Goal: Information Seeking & Learning: Find specific fact

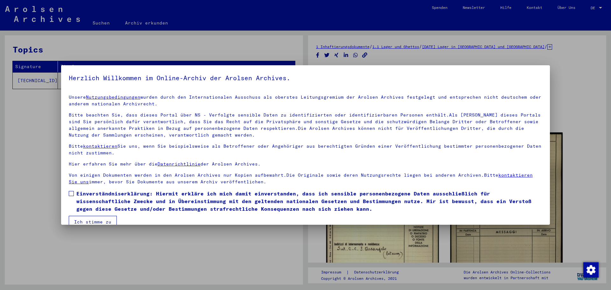
click at [72, 193] on span at bounding box center [71, 193] width 5 height 5
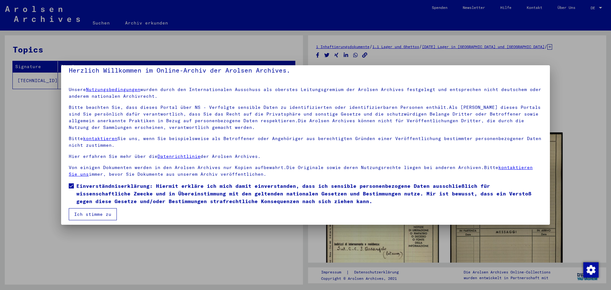
scroll to position [11, 0]
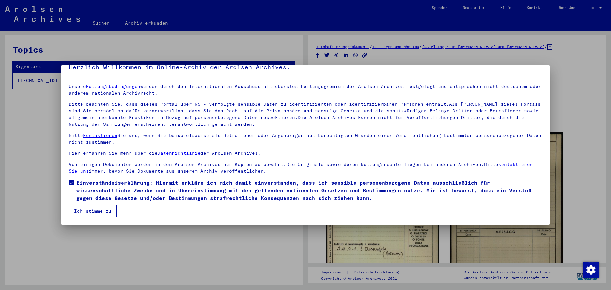
click at [102, 210] on button "Ich stimme zu" at bounding box center [93, 211] width 48 height 12
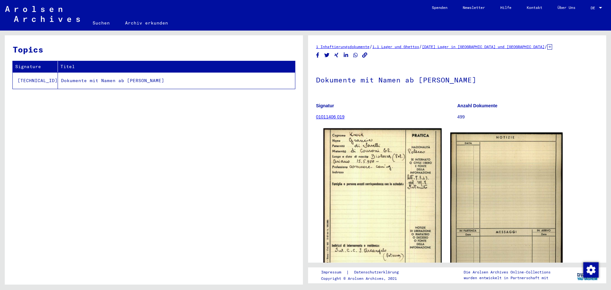
click at [398, 192] on img at bounding box center [383, 212] width 118 height 169
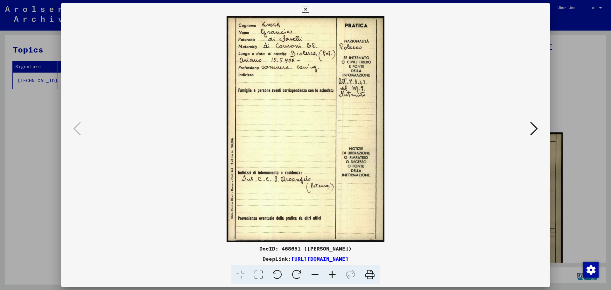
click at [531, 126] on icon at bounding box center [534, 128] width 8 height 15
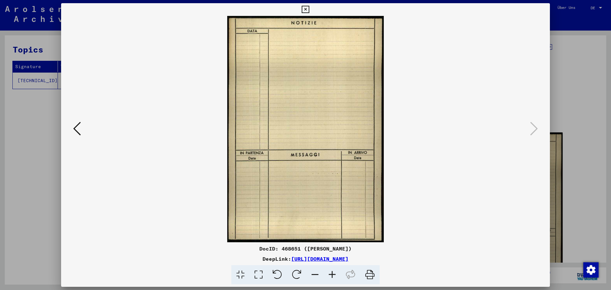
click at [304, 8] on icon at bounding box center [305, 10] width 7 height 8
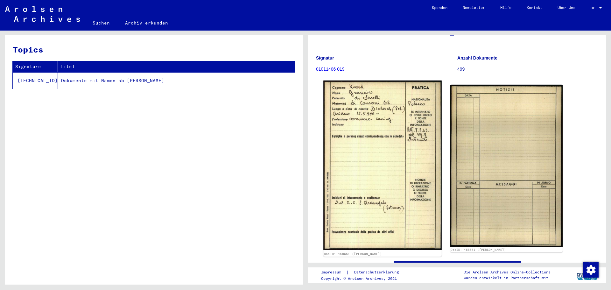
scroll to position [32, 0]
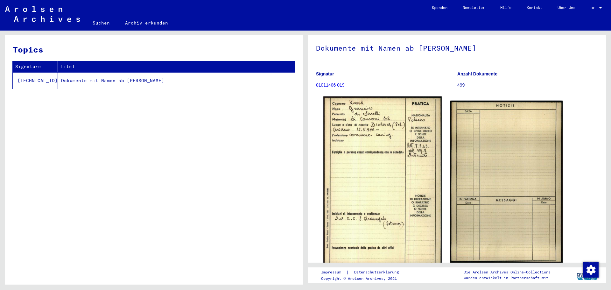
click at [364, 127] on img at bounding box center [383, 180] width 118 height 169
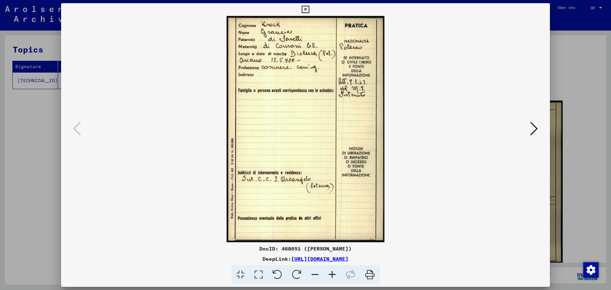
drag, startPoint x: 364, startPoint y: 127, endPoint x: 311, endPoint y: 84, distance: 68.1
click at [311, 84] on img at bounding box center [306, 129] width 446 height 226
drag, startPoint x: 307, startPoint y: 9, endPoint x: 149, endPoint y: 47, distance: 162.6
click at [307, 9] on icon at bounding box center [305, 10] width 7 height 8
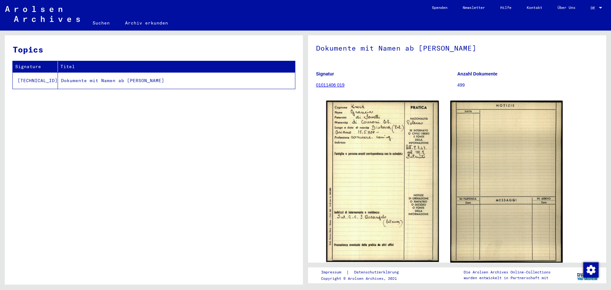
click at [108, 25] on link "Suchen" at bounding box center [101, 22] width 32 height 15
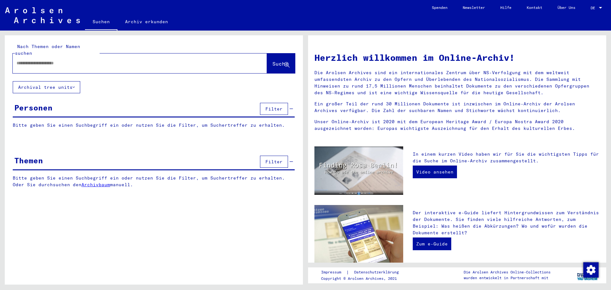
click at [62, 60] on input "text" at bounding box center [132, 63] width 231 height 7
type input "****"
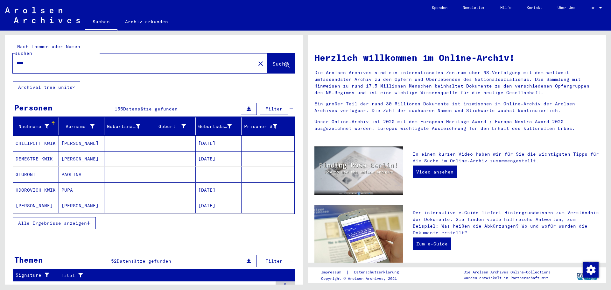
click at [28, 136] on mat-cell "CHILIPOFF KWIK" at bounding box center [36, 143] width 46 height 15
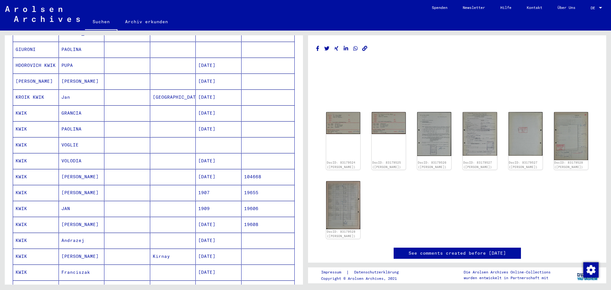
scroll to position [127, 0]
click at [345, 116] on img at bounding box center [343, 122] width 36 height 23
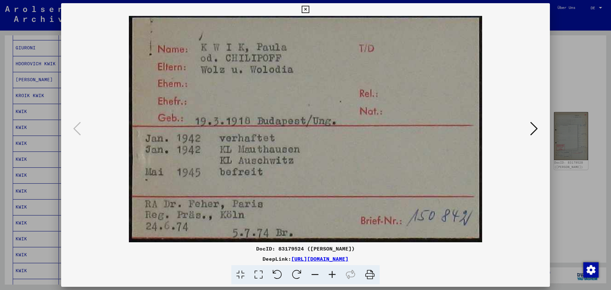
click at [537, 132] on icon at bounding box center [534, 128] width 8 height 15
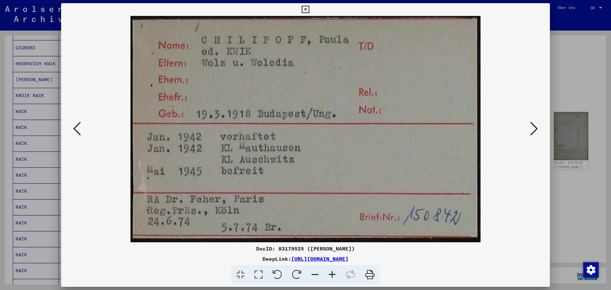
click at [537, 132] on icon at bounding box center [534, 128] width 8 height 15
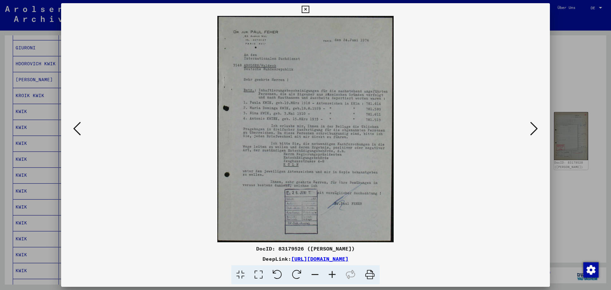
click at [537, 132] on icon at bounding box center [534, 128] width 8 height 15
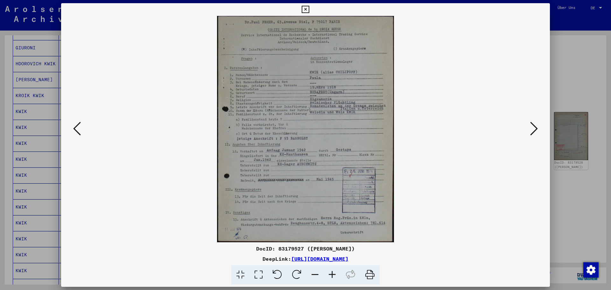
click at [537, 132] on icon at bounding box center [534, 128] width 8 height 15
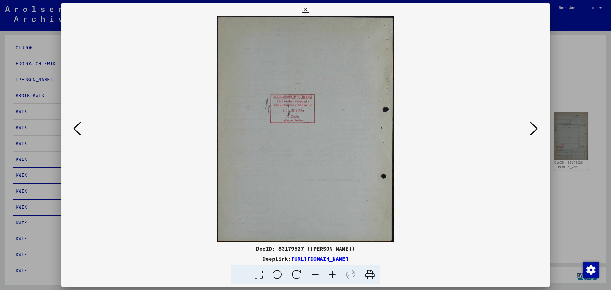
click at [537, 132] on icon at bounding box center [534, 128] width 8 height 15
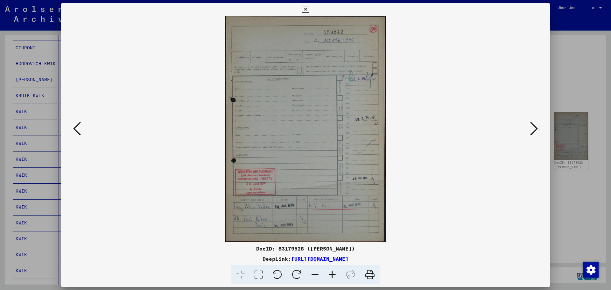
click at [537, 132] on icon at bounding box center [534, 128] width 8 height 15
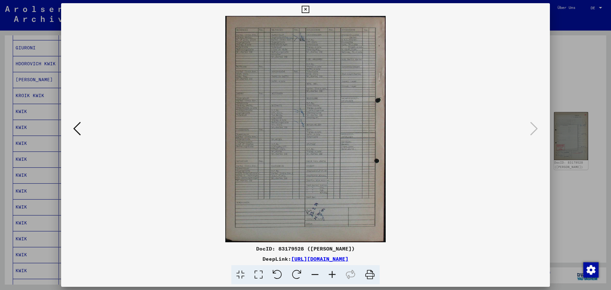
click at [332, 276] on icon at bounding box center [332, 274] width 17 height 19
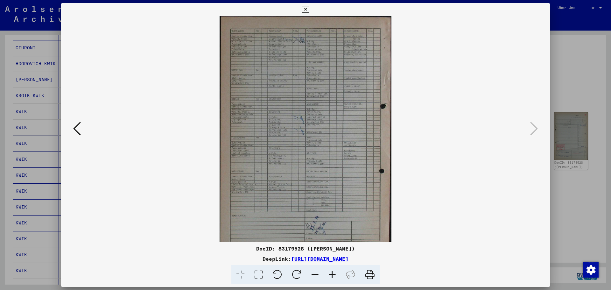
click at [332, 276] on icon at bounding box center [332, 274] width 17 height 19
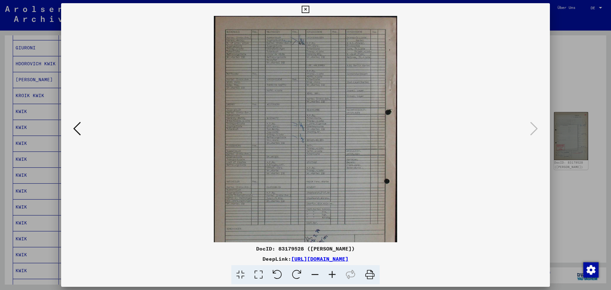
click at [332, 276] on icon at bounding box center [332, 274] width 17 height 19
click at [332, 277] on icon at bounding box center [332, 274] width 17 height 19
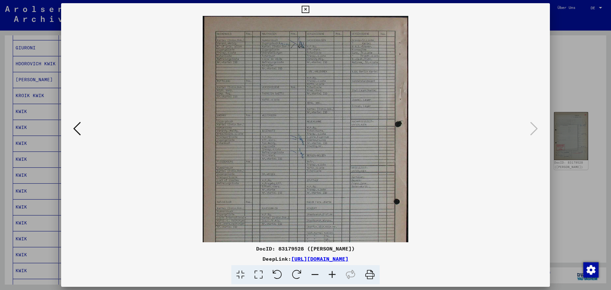
click at [332, 277] on icon at bounding box center [332, 274] width 17 height 19
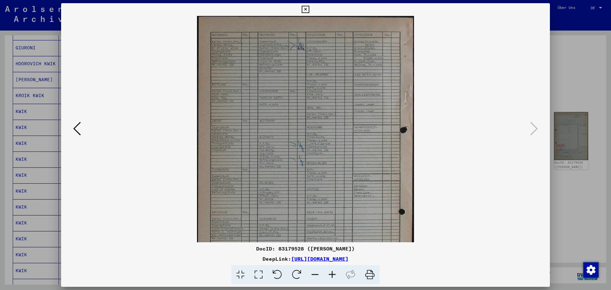
click at [332, 277] on icon at bounding box center [332, 274] width 17 height 19
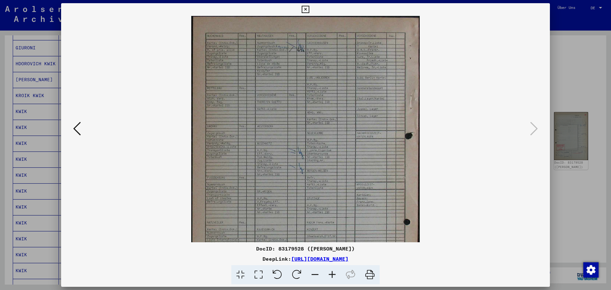
click at [332, 277] on icon at bounding box center [332, 274] width 17 height 19
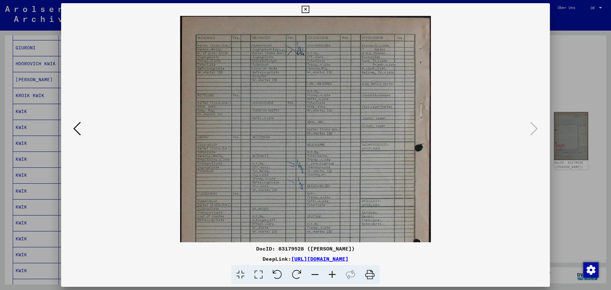
click at [332, 277] on icon at bounding box center [332, 274] width 17 height 19
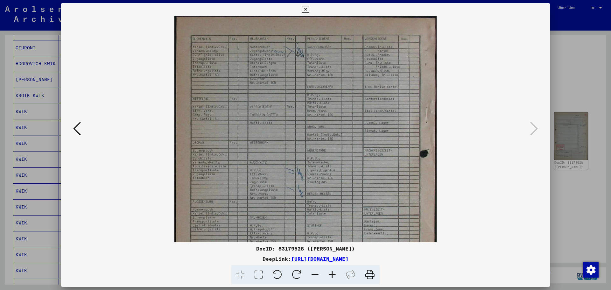
click at [332, 277] on icon at bounding box center [332, 274] width 17 height 19
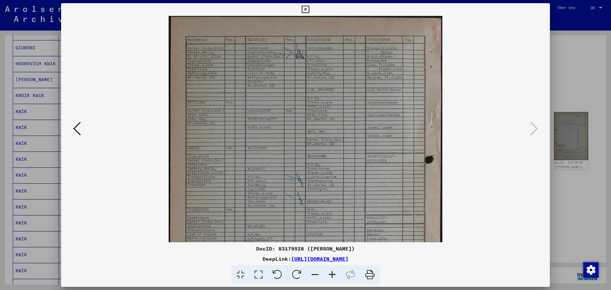
click at [332, 277] on icon at bounding box center [332, 274] width 17 height 19
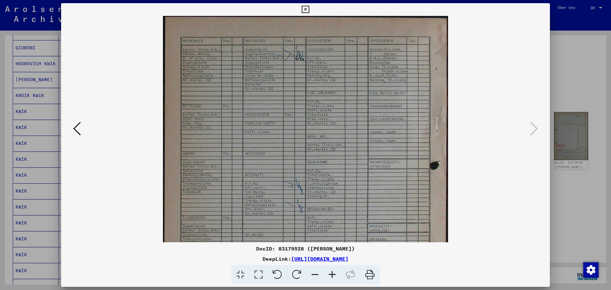
click at [332, 278] on icon at bounding box center [332, 274] width 17 height 19
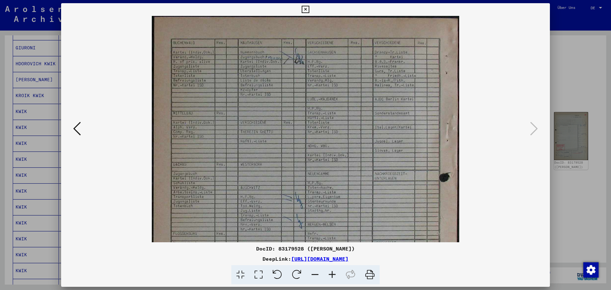
click at [332, 278] on icon at bounding box center [332, 274] width 17 height 19
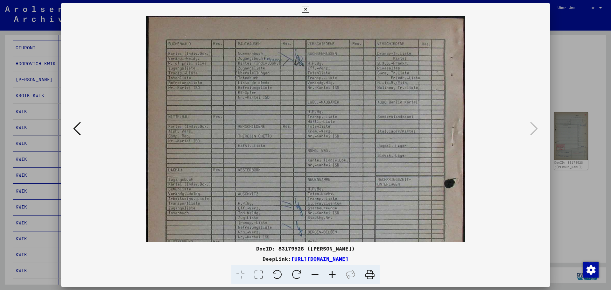
click at [332, 278] on icon at bounding box center [332, 274] width 17 height 19
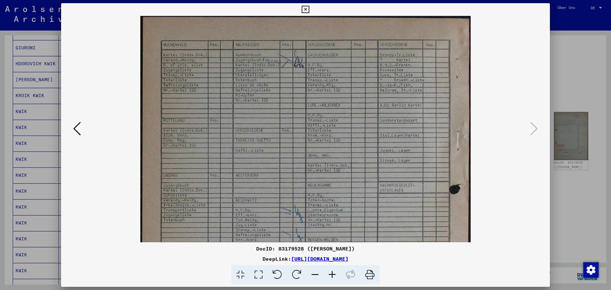
click at [305, 7] on icon at bounding box center [305, 10] width 7 height 8
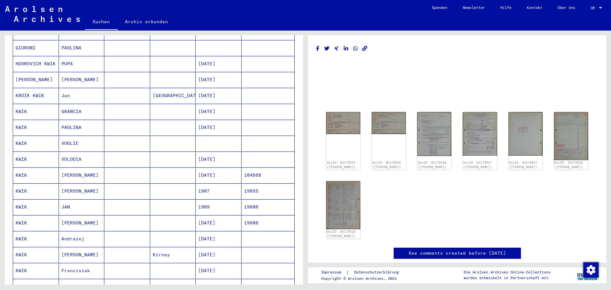
click at [76, 74] on mat-cell "[PERSON_NAME]" at bounding box center [82, 80] width 46 height 16
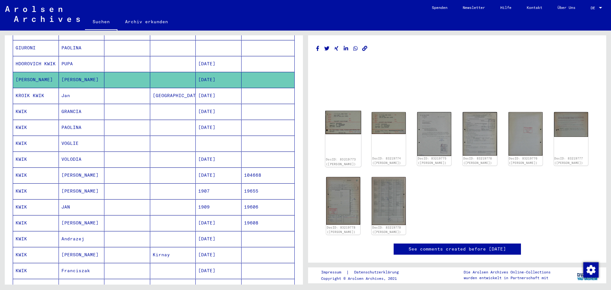
click at [342, 124] on img at bounding box center [343, 122] width 36 height 23
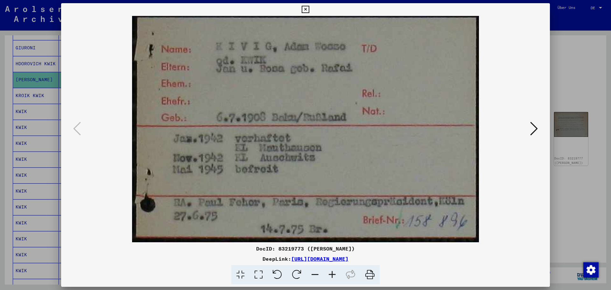
click at [534, 132] on icon at bounding box center [534, 128] width 8 height 15
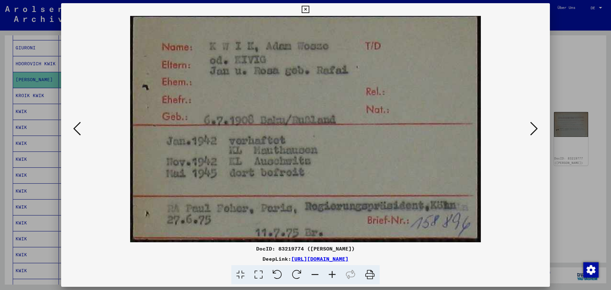
click at [534, 132] on icon at bounding box center [534, 128] width 8 height 15
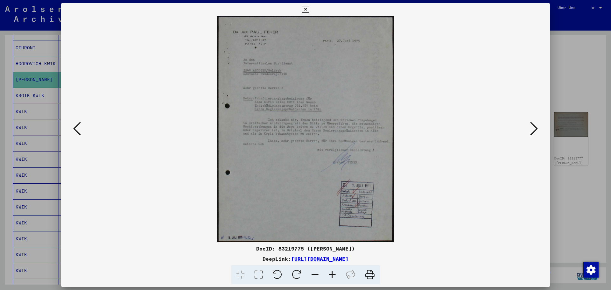
click at [534, 128] on icon at bounding box center [534, 128] width 8 height 15
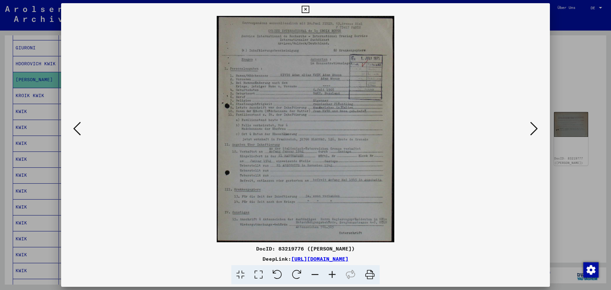
click at [332, 273] on icon at bounding box center [332, 274] width 17 height 19
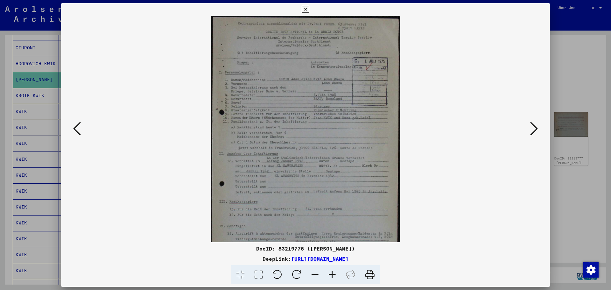
click at [332, 273] on icon at bounding box center [332, 274] width 17 height 19
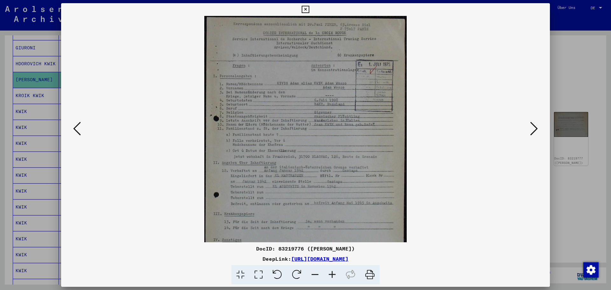
click at [332, 273] on icon at bounding box center [332, 274] width 17 height 19
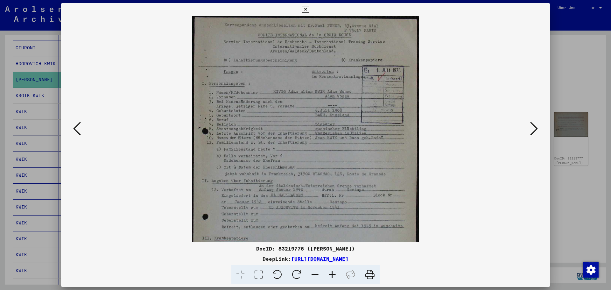
click at [332, 273] on icon at bounding box center [332, 274] width 17 height 19
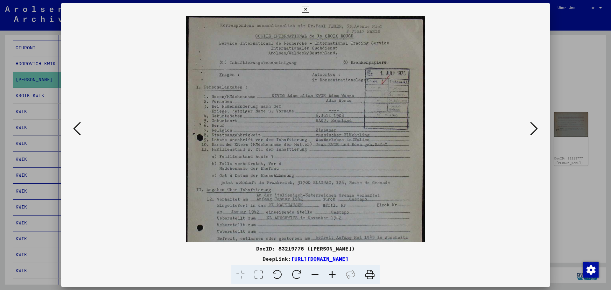
scroll to position [12, 0]
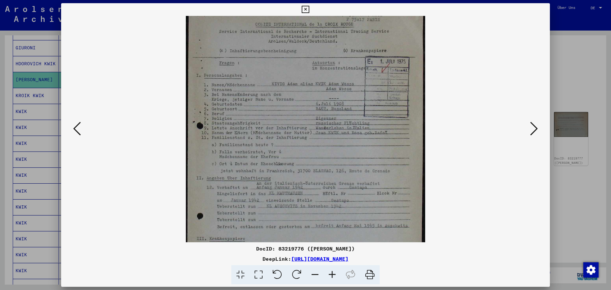
drag, startPoint x: 295, startPoint y: 221, endPoint x: 286, endPoint y: 209, distance: 14.4
click at [286, 209] on img at bounding box center [306, 157] width 240 height 306
click at [531, 133] on icon at bounding box center [534, 128] width 8 height 15
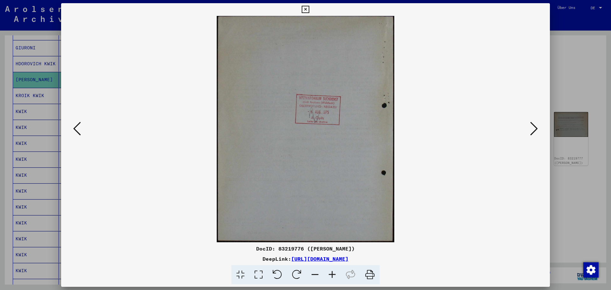
scroll to position [0, 0]
click at [532, 132] on icon at bounding box center [534, 128] width 8 height 15
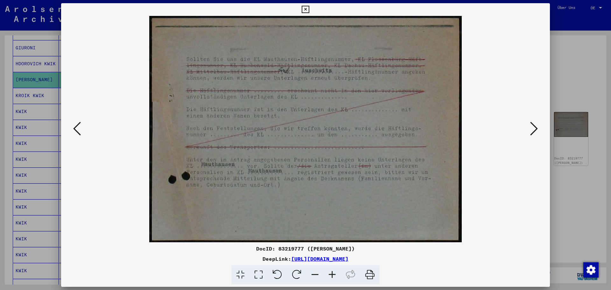
click at [532, 132] on icon at bounding box center [534, 128] width 8 height 15
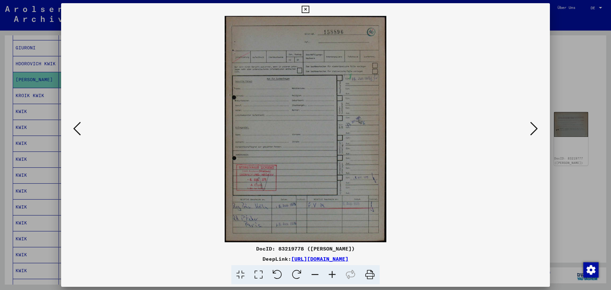
click at [532, 132] on icon at bounding box center [534, 128] width 8 height 15
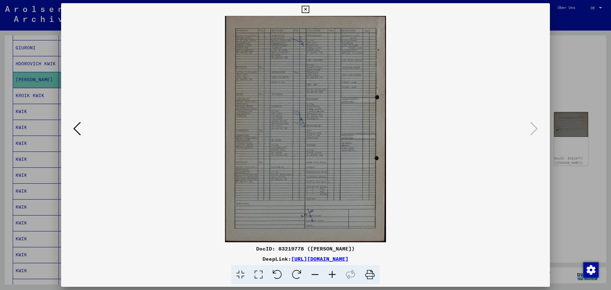
click at [83, 134] on viewer-one-image at bounding box center [306, 129] width 446 height 226
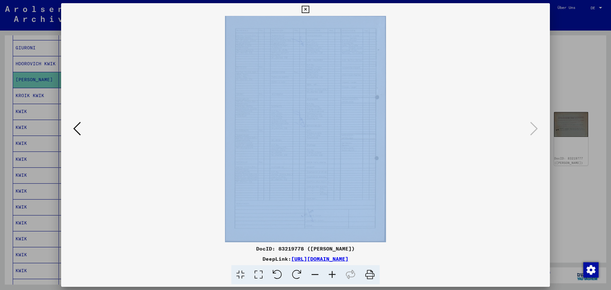
click at [83, 134] on viewer-one-image at bounding box center [306, 129] width 446 height 226
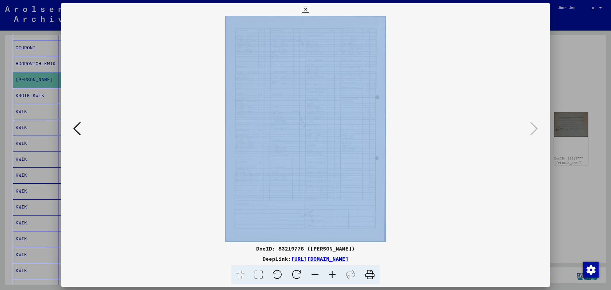
click at [83, 134] on viewer-one-image at bounding box center [306, 129] width 446 height 226
click at [76, 131] on icon at bounding box center [77, 128] width 8 height 15
click at [303, 9] on icon at bounding box center [305, 10] width 7 height 8
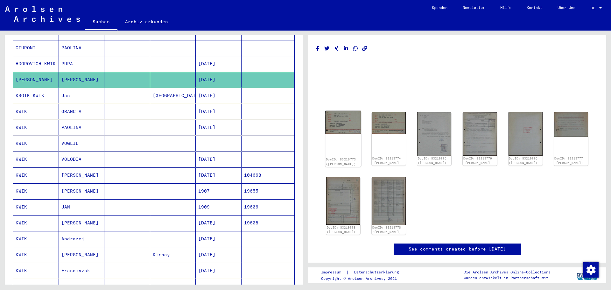
click at [343, 119] on img at bounding box center [343, 122] width 36 height 23
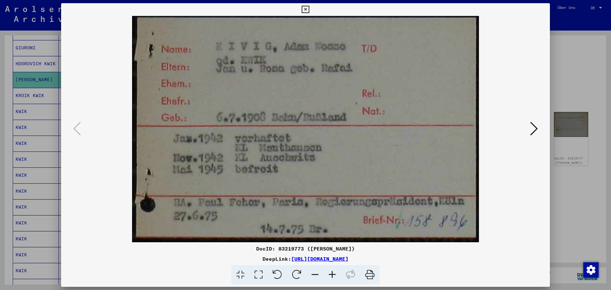
click at [305, 8] on icon at bounding box center [305, 10] width 7 height 8
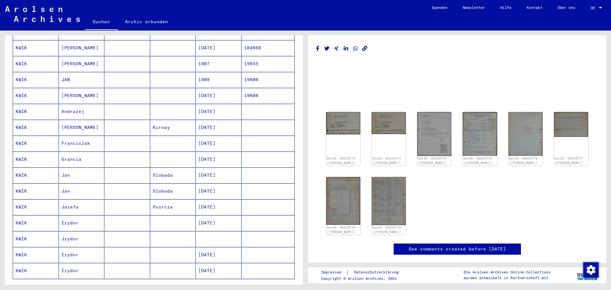
scroll to position [446, 0]
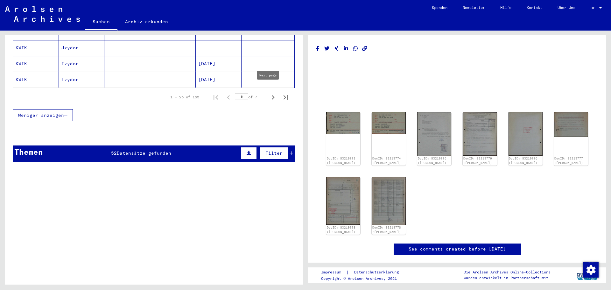
click at [269, 93] on icon "Next page" at bounding box center [273, 97] width 9 height 9
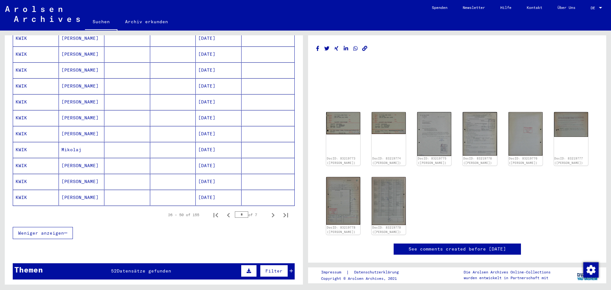
scroll to position [414, 0]
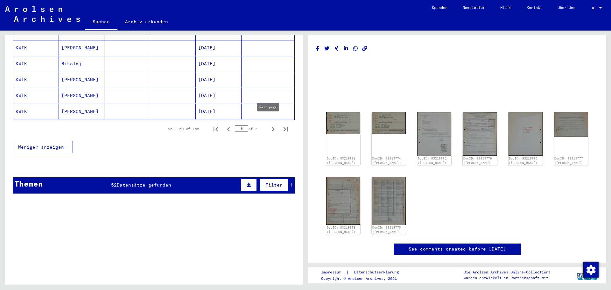
click at [269, 125] on icon "Next page" at bounding box center [273, 129] width 9 height 9
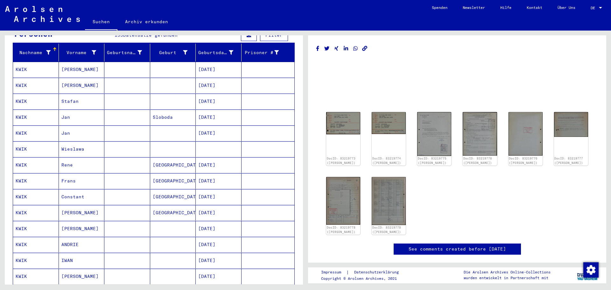
scroll to position [64, 0]
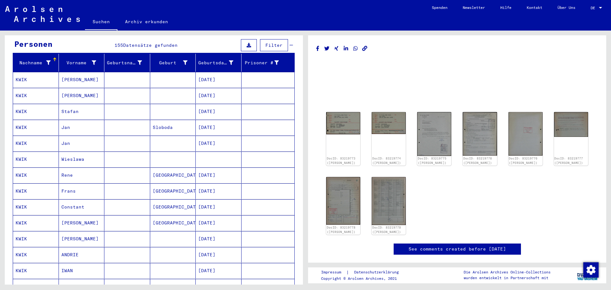
click at [141, 88] on mat-cell at bounding box center [127, 96] width 46 height 16
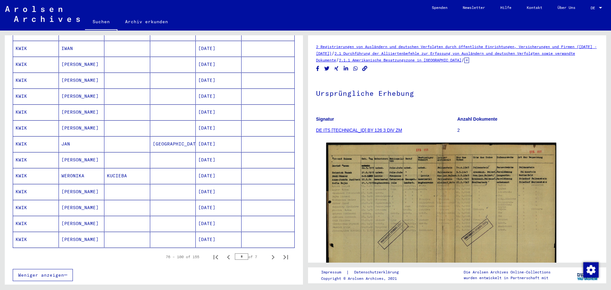
scroll to position [287, 0]
click at [272, 254] on icon "Next page" at bounding box center [273, 256] width 3 height 4
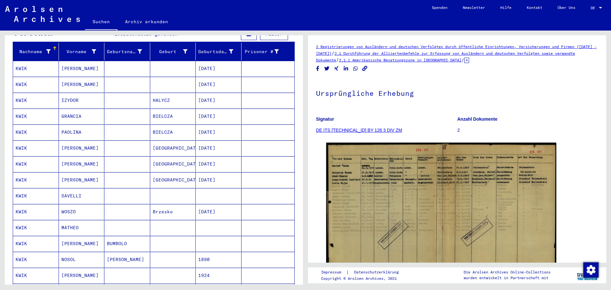
scroll to position [64, 0]
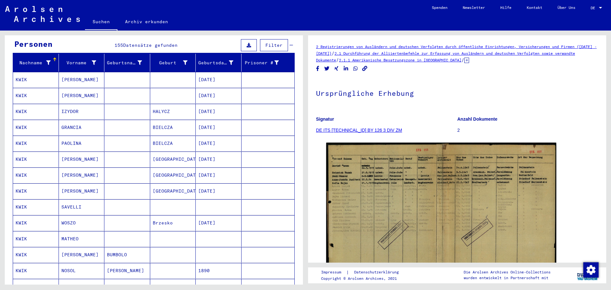
click at [203, 137] on mat-cell "[DATE]" at bounding box center [219, 144] width 46 height 16
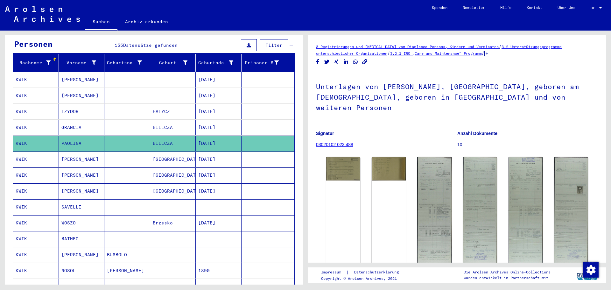
click at [196, 199] on mat-cell at bounding box center [219, 207] width 46 height 16
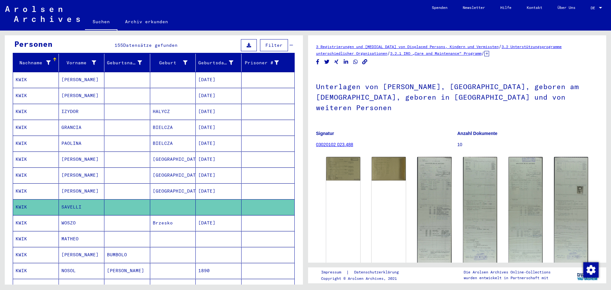
click at [21, 199] on mat-cell "KWIK" at bounding box center [36, 207] width 46 height 16
click at [63, 267] on mat-cell "NOSOL" at bounding box center [82, 271] width 46 height 16
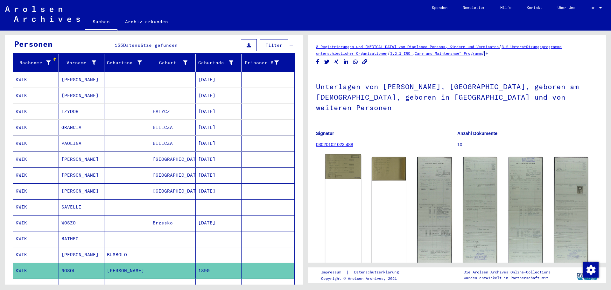
click at [343, 163] on img at bounding box center [343, 166] width 36 height 25
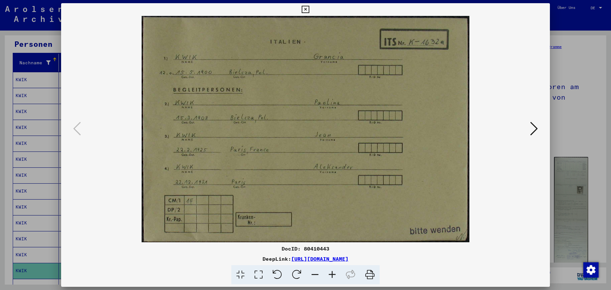
click at [308, 9] on icon at bounding box center [305, 10] width 7 height 8
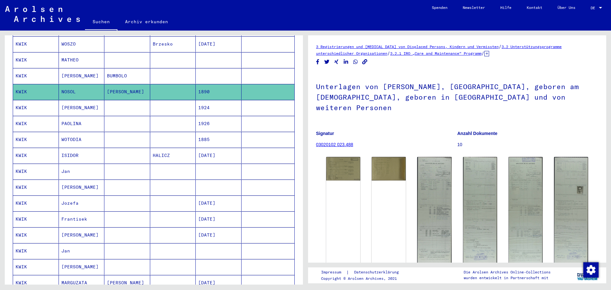
scroll to position [255, 0]
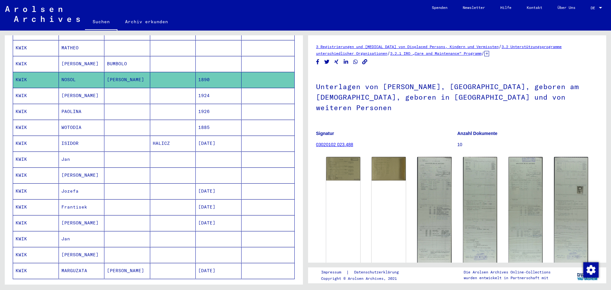
click at [70, 169] on mat-cell "[PERSON_NAME]" at bounding box center [82, 175] width 46 height 16
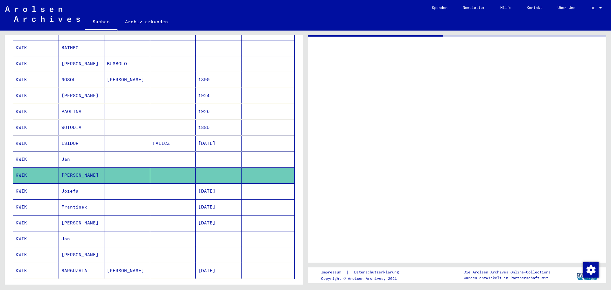
click at [68, 167] on mat-cell "[PERSON_NAME]" at bounding box center [82, 175] width 46 height 16
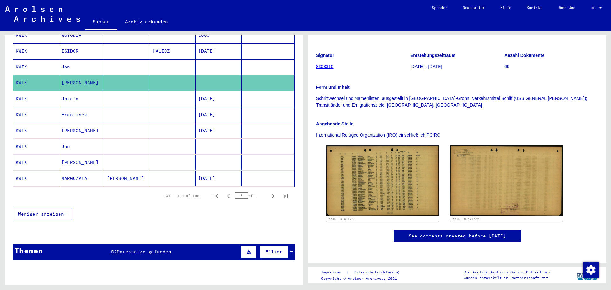
scroll to position [350, 0]
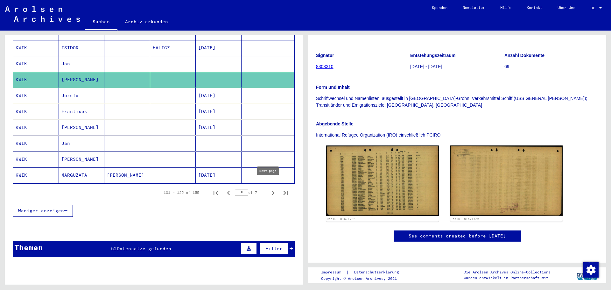
click at [269, 189] on icon "Next page" at bounding box center [273, 193] width 9 height 9
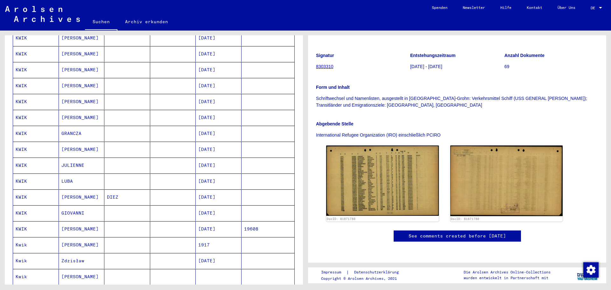
scroll to position [127, 0]
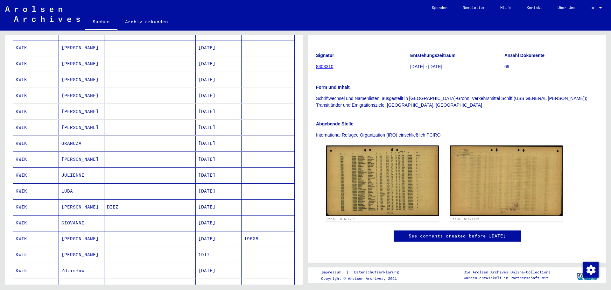
click at [205, 139] on mat-cell "[DATE]" at bounding box center [219, 144] width 46 height 16
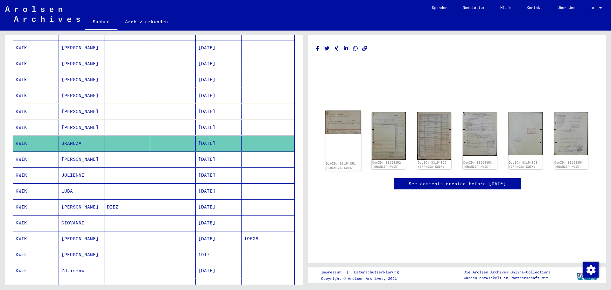
click at [339, 111] on img at bounding box center [343, 122] width 36 height 23
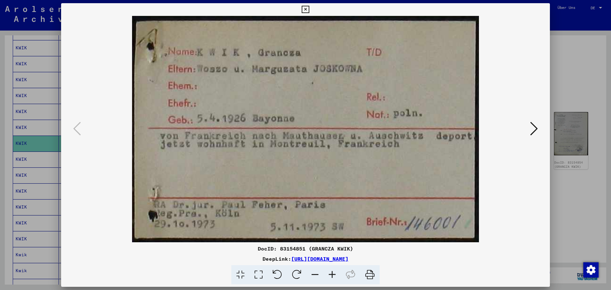
click at [531, 130] on icon at bounding box center [534, 128] width 8 height 15
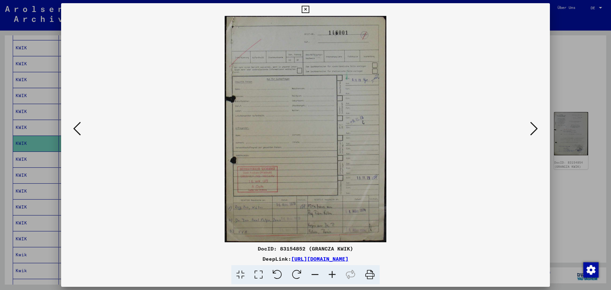
click at [531, 130] on icon at bounding box center [534, 128] width 8 height 15
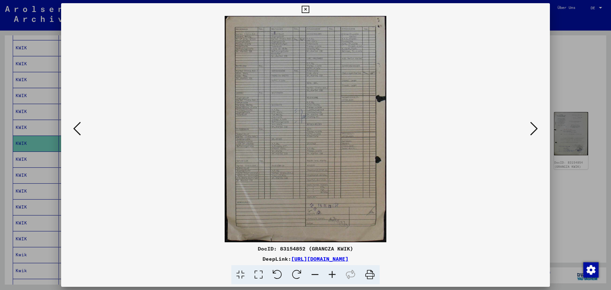
click at [531, 130] on icon at bounding box center [534, 128] width 8 height 15
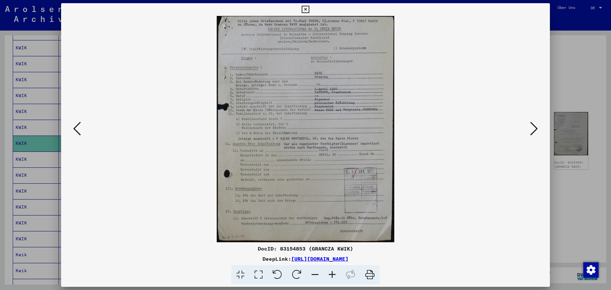
click at [531, 130] on icon at bounding box center [534, 128] width 8 height 15
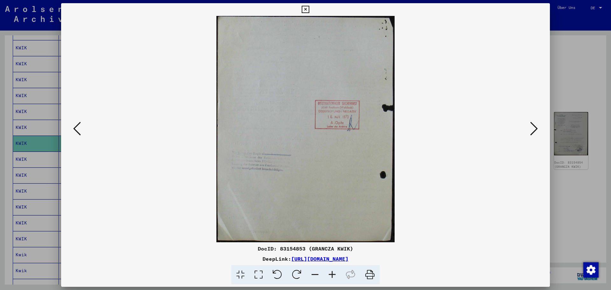
click at [531, 130] on icon at bounding box center [534, 128] width 8 height 15
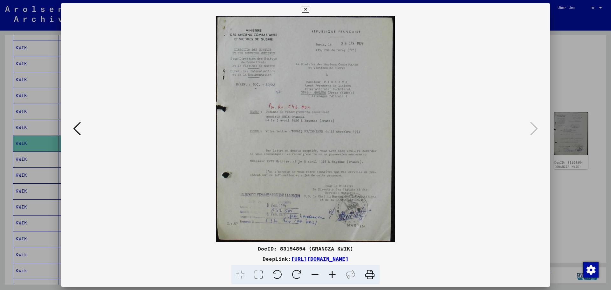
click at [79, 129] on icon at bounding box center [77, 128] width 8 height 15
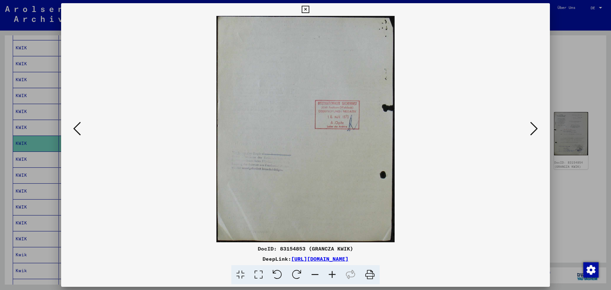
click at [79, 129] on icon at bounding box center [77, 128] width 8 height 15
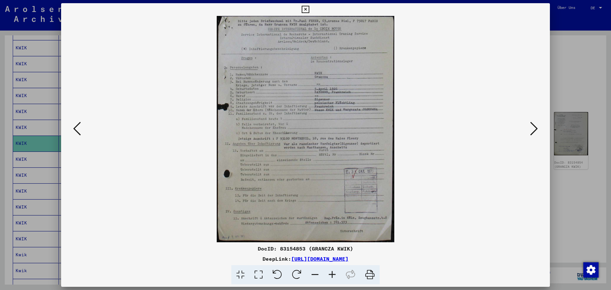
click at [79, 129] on icon at bounding box center [77, 128] width 8 height 15
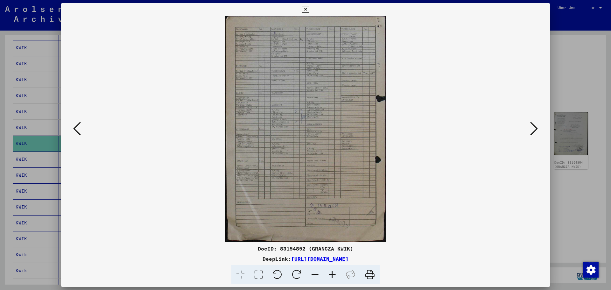
click at [79, 129] on icon at bounding box center [77, 128] width 8 height 15
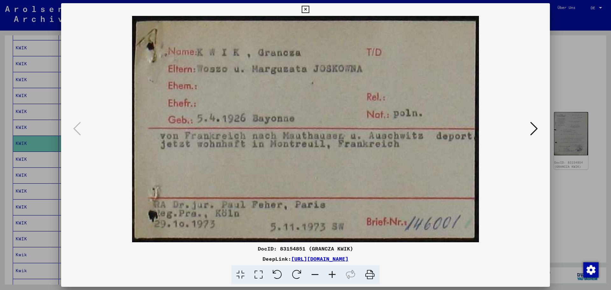
click at [304, 9] on icon at bounding box center [305, 10] width 7 height 8
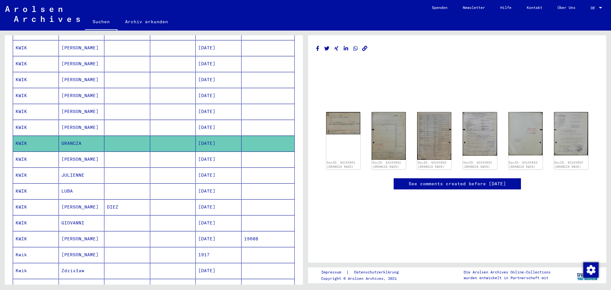
click at [215, 121] on mat-cell "[DATE]" at bounding box center [219, 128] width 46 height 16
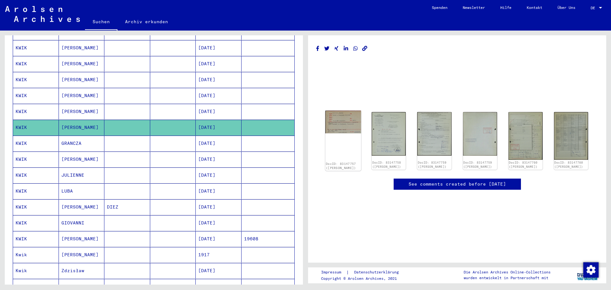
click at [338, 111] on img at bounding box center [343, 122] width 36 height 23
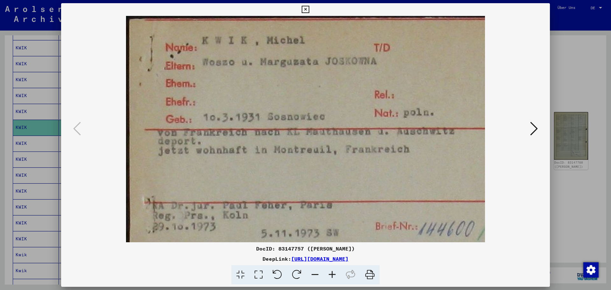
click at [535, 131] on icon at bounding box center [534, 128] width 8 height 15
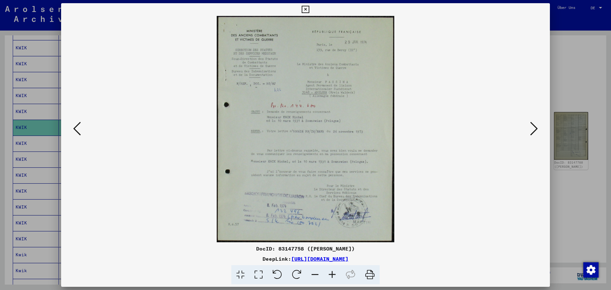
click at [305, 8] on icon at bounding box center [305, 10] width 7 height 8
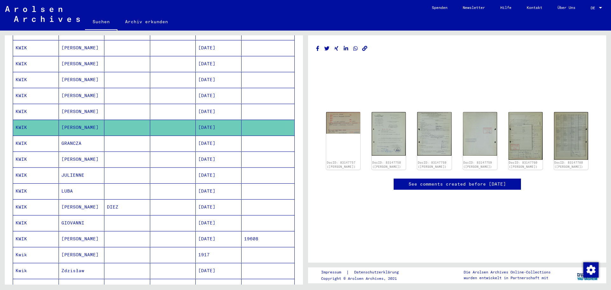
click at [215, 185] on mat-cell "[DATE]" at bounding box center [219, 191] width 46 height 16
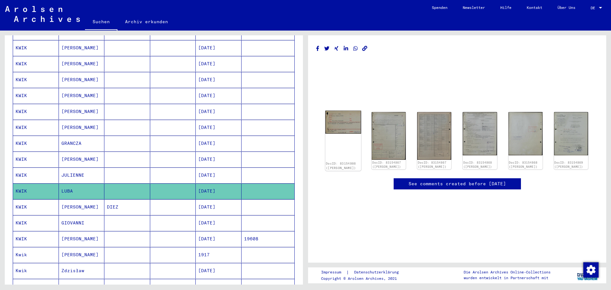
click at [337, 111] on img at bounding box center [343, 122] width 36 height 23
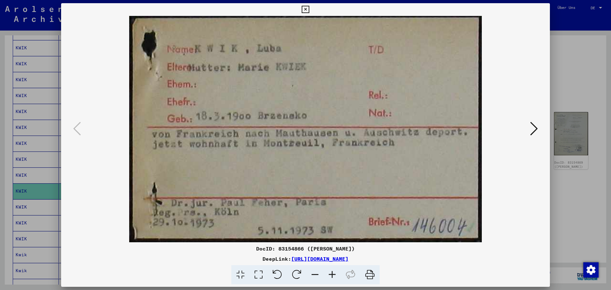
drag, startPoint x: 337, startPoint y: 44, endPoint x: 296, endPoint y: 85, distance: 57.9
click at [296, 85] on img at bounding box center [306, 129] width 446 height 226
click at [305, 9] on icon at bounding box center [305, 10] width 7 height 8
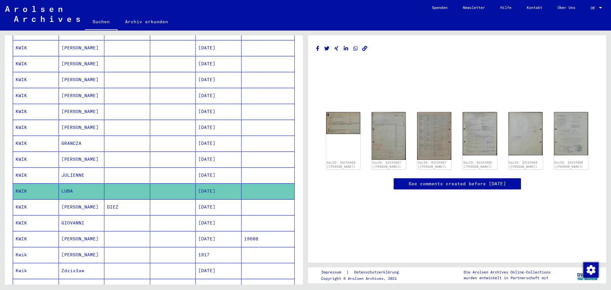
click at [89, 236] on mat-cell "[PERSON_NAME]" at bounding box center [82, 239] width 46 height 16
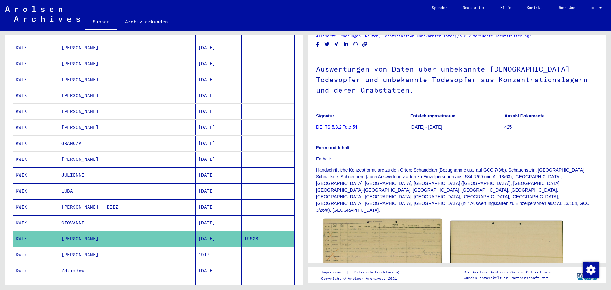
scroll to position [32, 0]
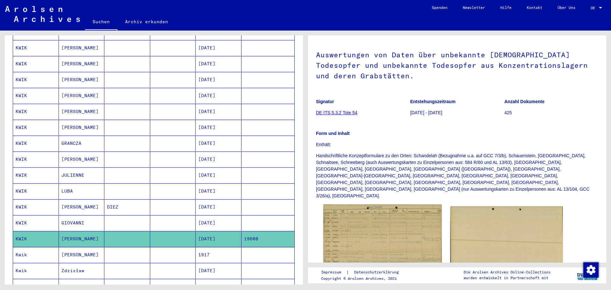
click at [365, 215] on img at bounding box center [383, 240] width 118 height 70
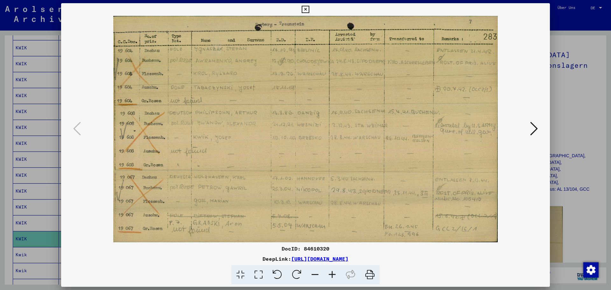
click at [304, 8] on icon at bounding box center [305, 10] width 7 height 8
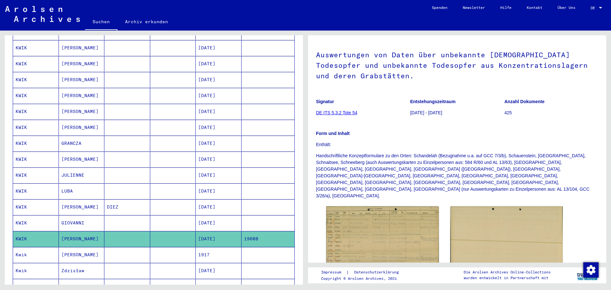
click at [69, 139] on mat-cell "GRANCZA" at bounding box center [82, 144] width 46 height 16
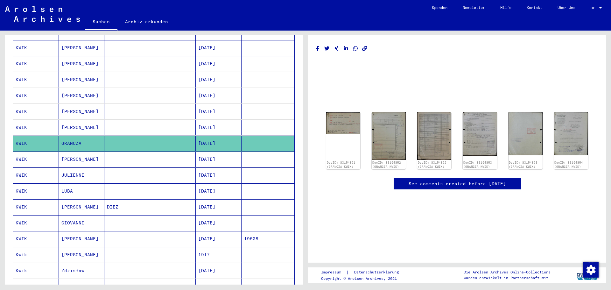
click at [74, 104] on mat-cell "[PERSON_NAME]" at bounding box center [82, 112] width 46 height 16
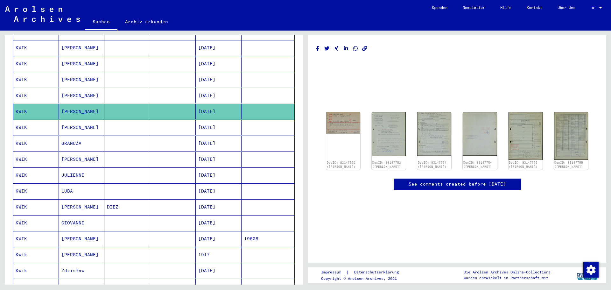
drag, startPoint x: 74, startPoint y: 101, endPoint x: 345, endPoint y: 104, distance: 271.3
click at [345, 112] on img at bounding box center [343, 123] width 34 height 22
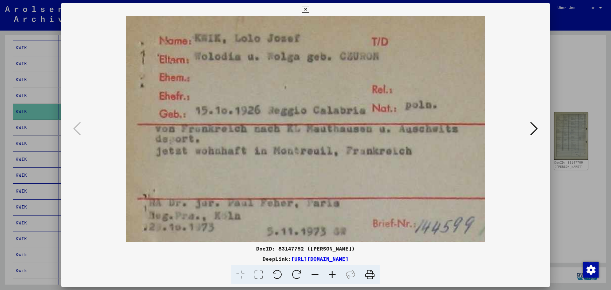
click at [307, 10] on icon at bounding box center [305, 10] width 7 height 8
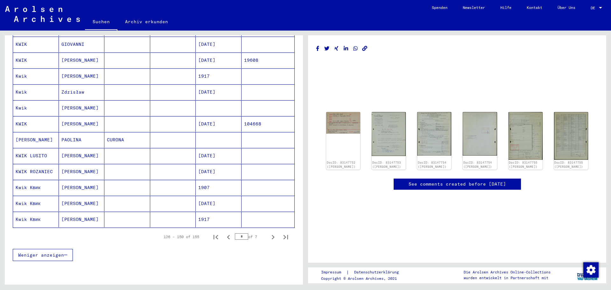
scroll to position [318, 0]
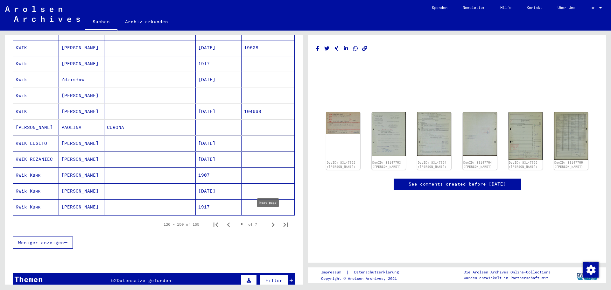
click at [269, 220] on icon "Next page" at bounding box center [273, 224] width 9 height 9
type input "*"
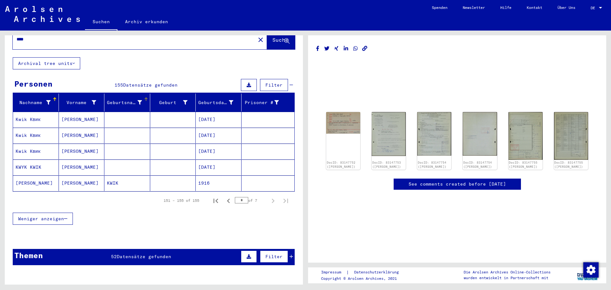
scroll to position [0, 0]
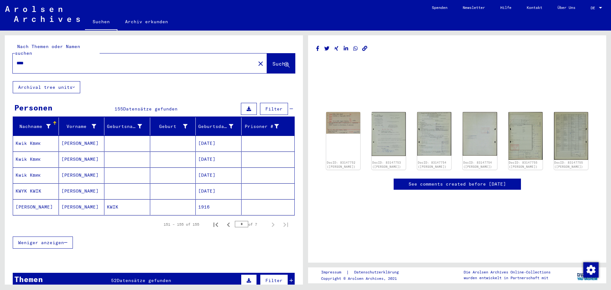
click at [75, 200] on mat-cell "[PERSON_NAME]" at bounding box center [82, 207] width 46 height 16
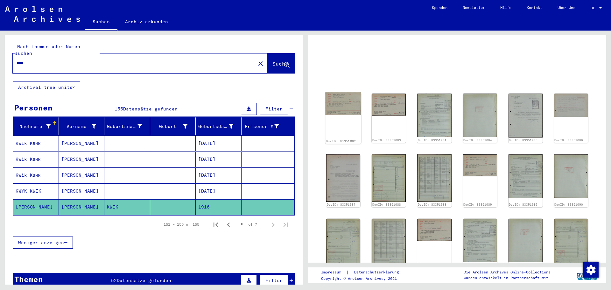
click at [337, 108] on img at bounding box center [343, 103] width 36 height 22
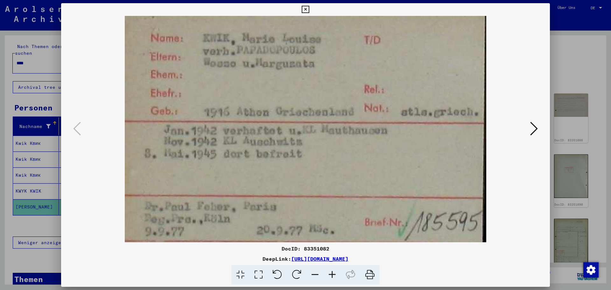
click at [530, 132] on icon at bounding box center [534, 128] width 8 height 15
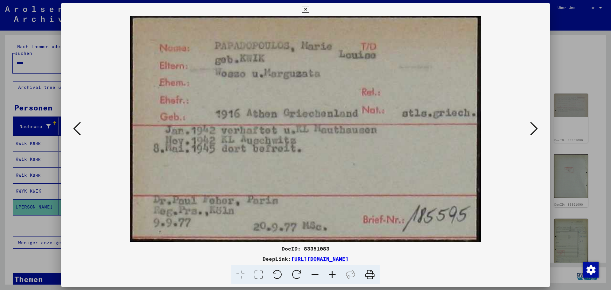
click at [530, 132] on icon at bounding box center [534, 128] width 8 height 15
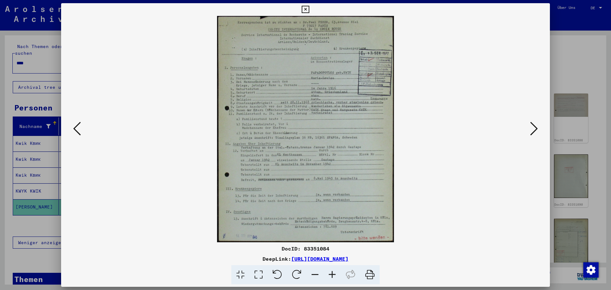
click at [304, 10] on icon at bounding box center [305, 10] width 7 height 8
